Goal: Communication & Community: Share content

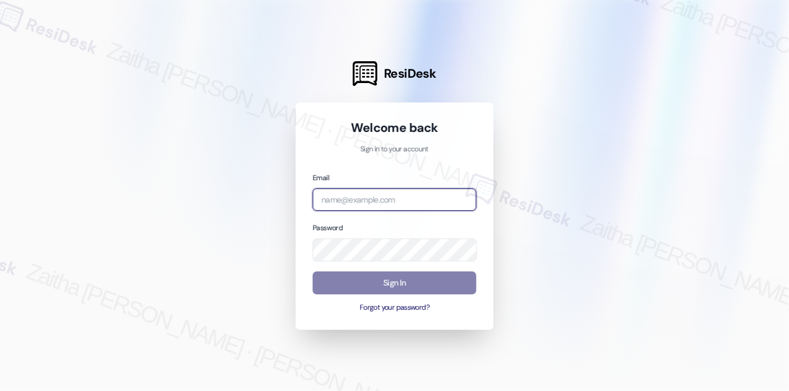
click at [361, 192] on input "email" at bounding box center [395, 199] width 164 height 23
type input "automated-surveys-meridian_management-zaitha.mae.[PERSON_NAME]@meridian_[DOMAIN…"
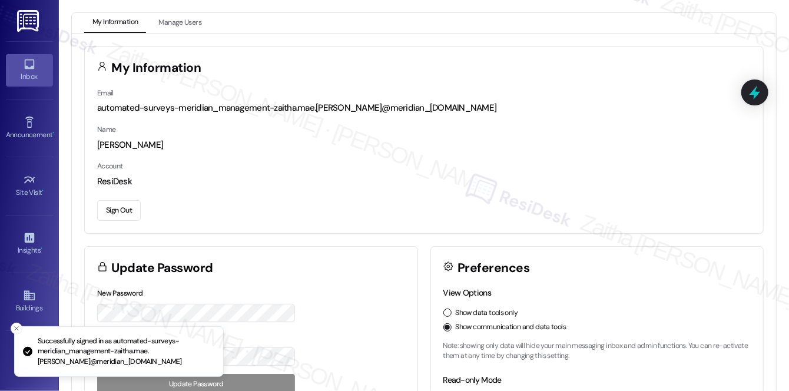
click at [37, 75] on div "Inbox" at bounding box center [29, 77] width 59 height 12
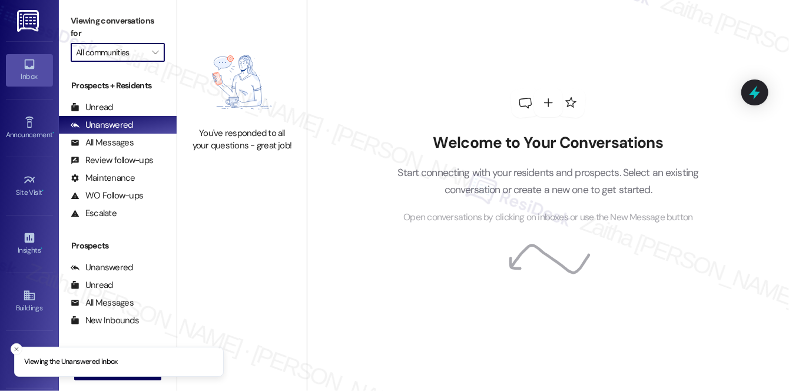
click at [111, 60] on input "All communities" at bounding box center [111, 52] width 70 height 19
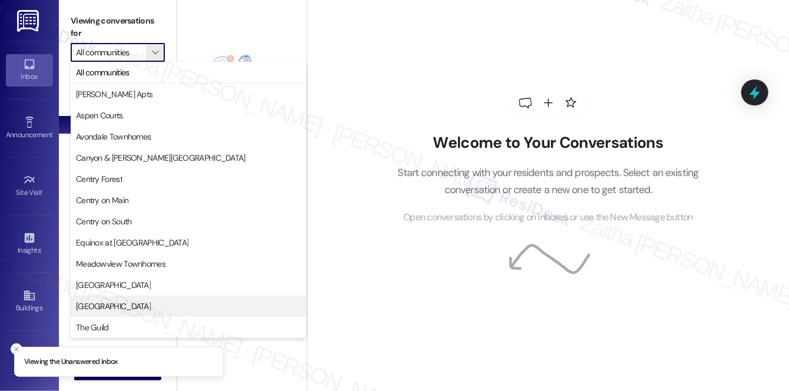
click at [85, 310] on span "[GEOGRAPHIC_DATA]" at bounding box center [113, 306] width 75 height 12
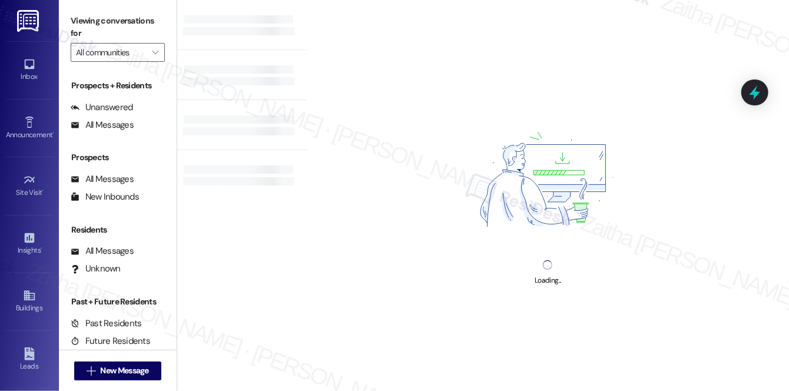
type input "[GEOGRAPHIC_DATA]"
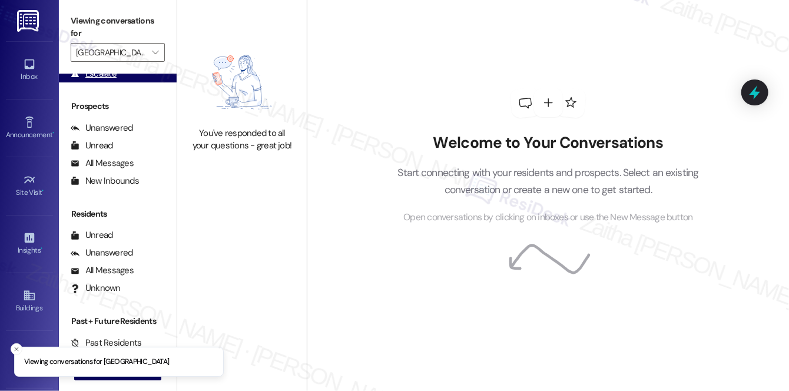
scroll to position [140, 0]
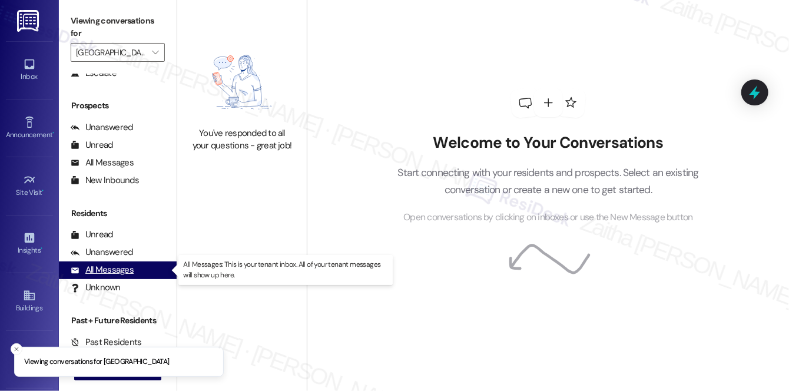
click at [125, 271] on div "All Messages" at bounding box center [102, 270] width 63 height 12
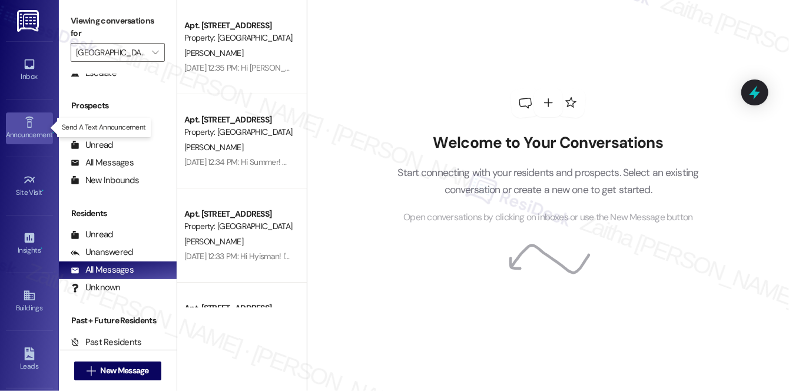
click at [29, 130] on div "Announcement •" at bounding box center [29, 135] width 59 height 12
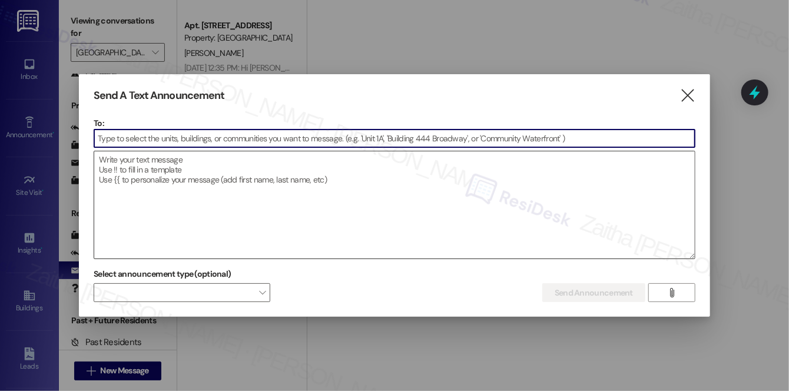
click at [236, 227] on textarea at bounding box center [394, 204] width 600 height 107
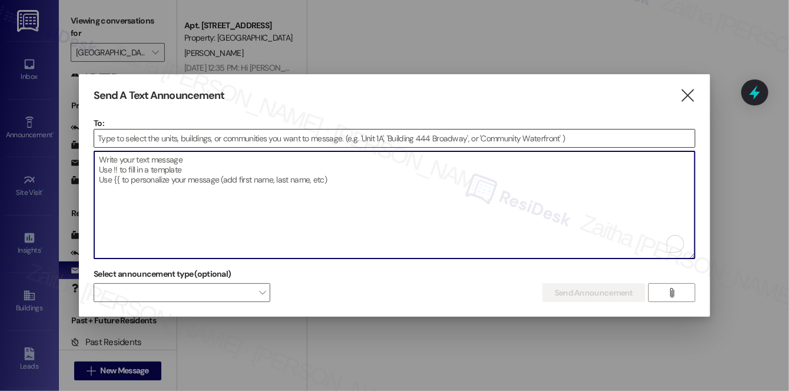
click at [138, 140] on input at bounding box center [394, 139] width 600 height 18
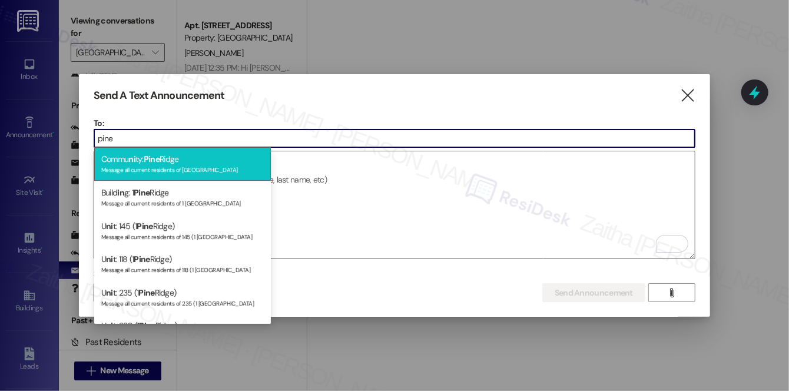
type input "pine"
click at [205, 161] on div "Commu ni ty: [GEOGRAPHIC_DATA] Message all current residents of [GEOGRAPHIC_DAT…" at bounding box center [182, 164] width 177 height 34
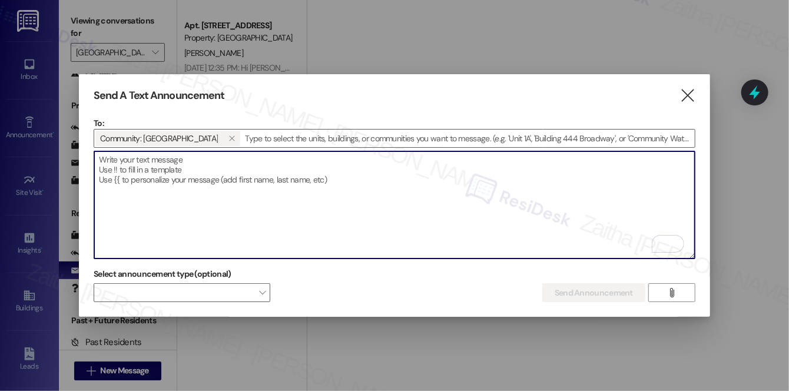
click at [229, 174] on textarea "To enrich screen reader interactions, please activate Accessibility in Grammarl…" at bounding box center [394, 204] width 600 height 107
paste textarea "Hi {{first_name}}, I'm working with {{property}} on a survey to understand how …"
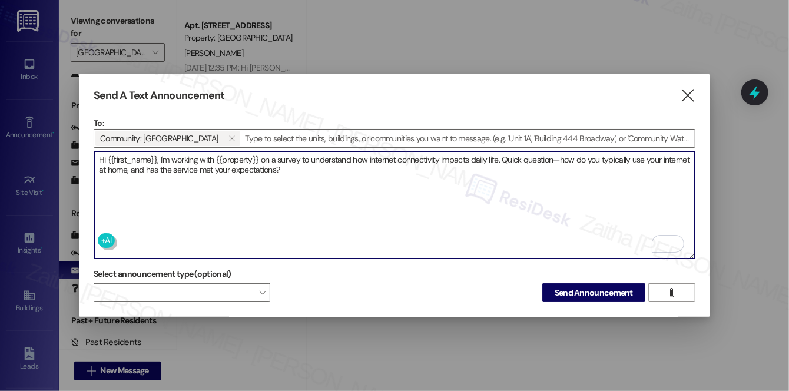
type textarea "Hi {{first_name}}, I'm working with {{property}} on a survey to understand how …"
click at [597, 292] on span "Send Announcement" at bounding box center [594, 293] width 78 height 12
